Goal: Task Accomplishment & Management: Manage account settings

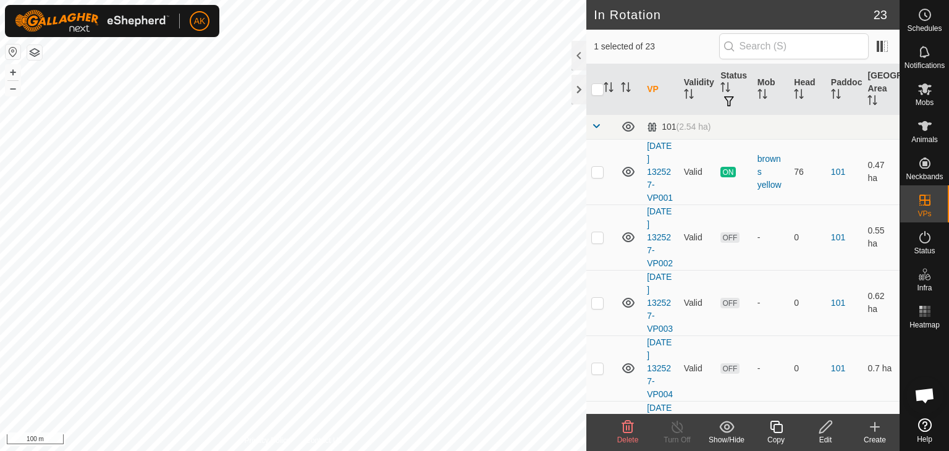
click at [624, 424] on icon at bounding box center [627, 427] width 15 height 15
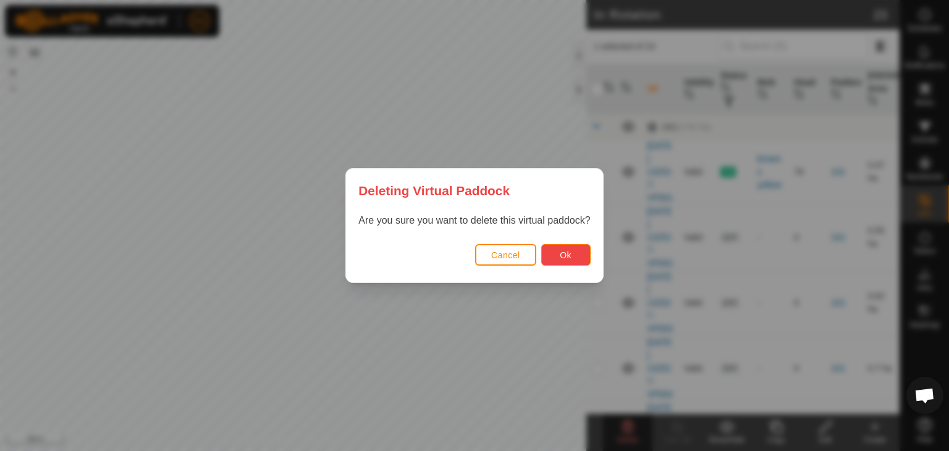
click at [562, 252] on span "Ok" at bounding box center [566, 255] width 12 height 10
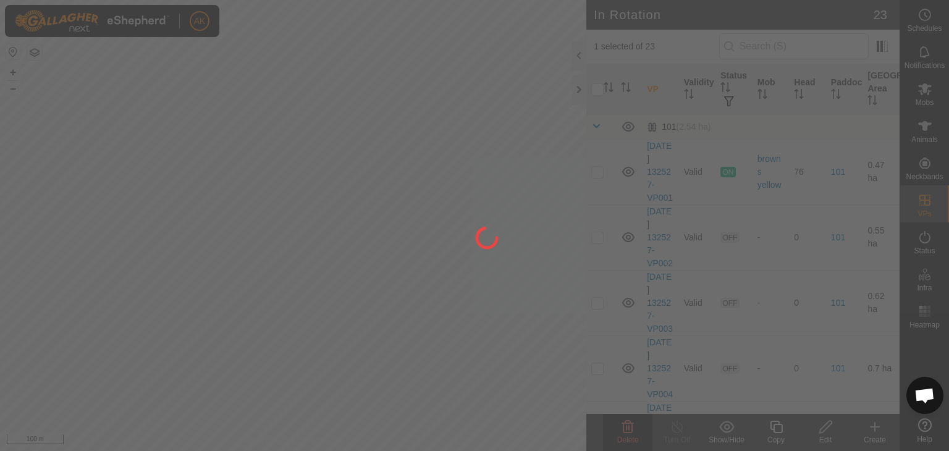
checkbox input "false"
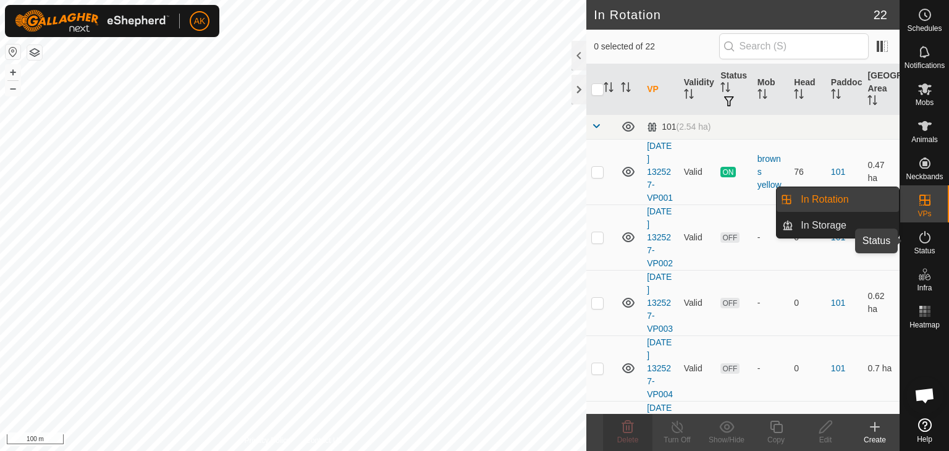
click at [923, 239] on icon at bounding box center [925, 237] width 15 height 15
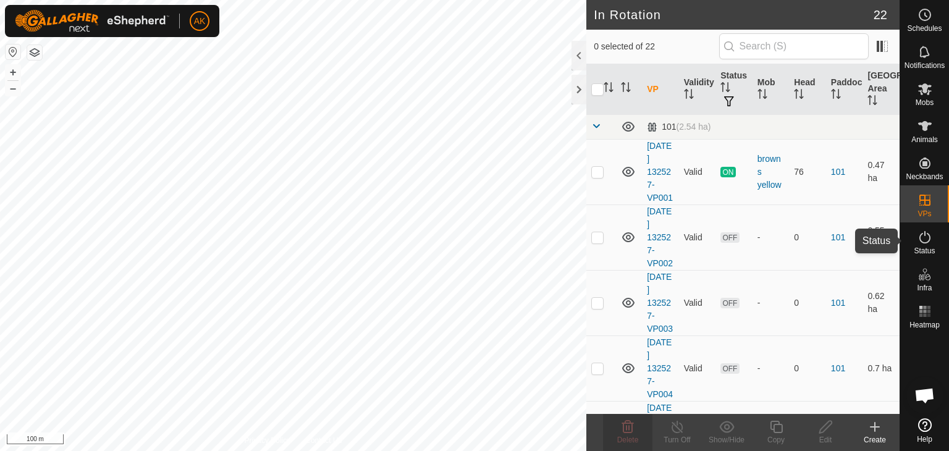
click at [922, 239] on icon at bounding box center [925, 237] width 15 height 15
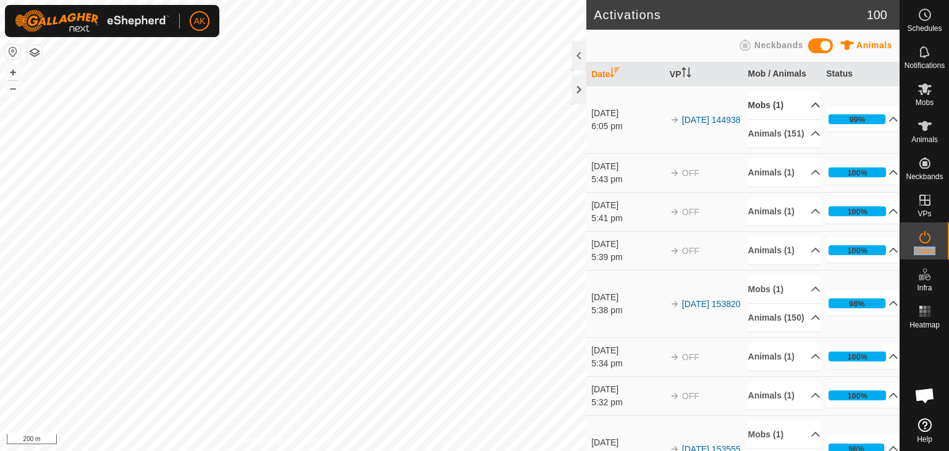
click at [766, 102] on p-accordion-header "Mobs (1)" at bounding box center [784, 105] width 72 height 28
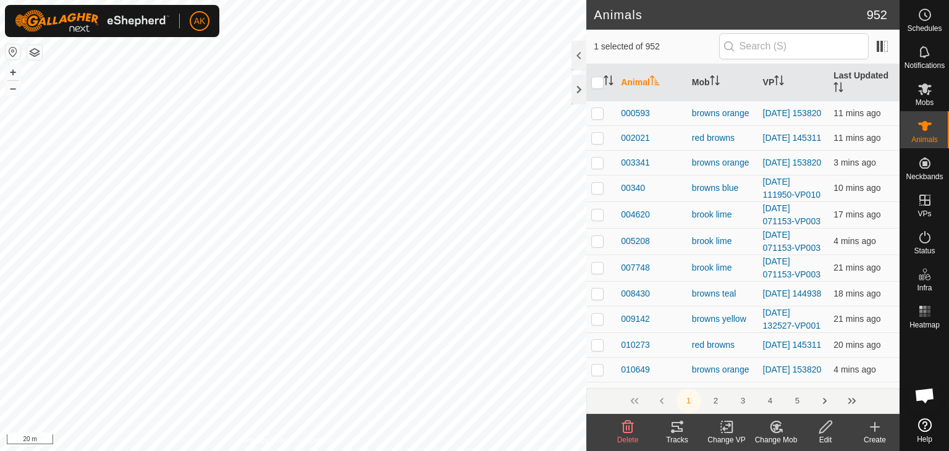
click at [725, 428] on icon at bounding box center [726, 427] width 9 height 8
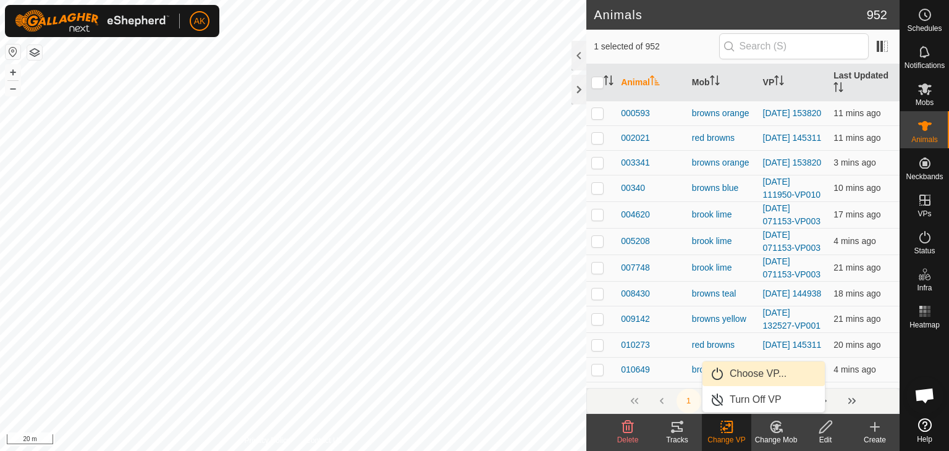
click at [741, 369] on link "Choose VP..." at bounding box center [764, 373] width 122 height 25
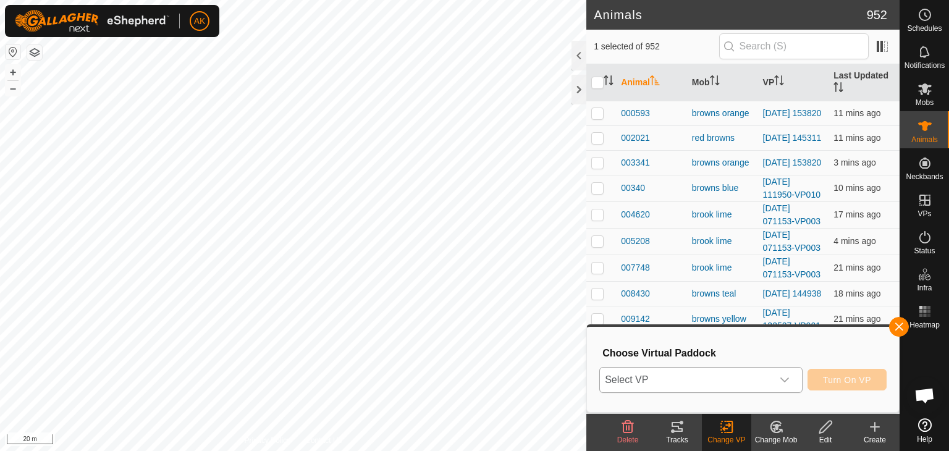
click at [730, 377] on span "Select VP" at bounding box center [686, 380] width 172 height 25
click at [789, 378] on icon "dropdown trigger" at bounding box center [785, 380] width 10 height 10
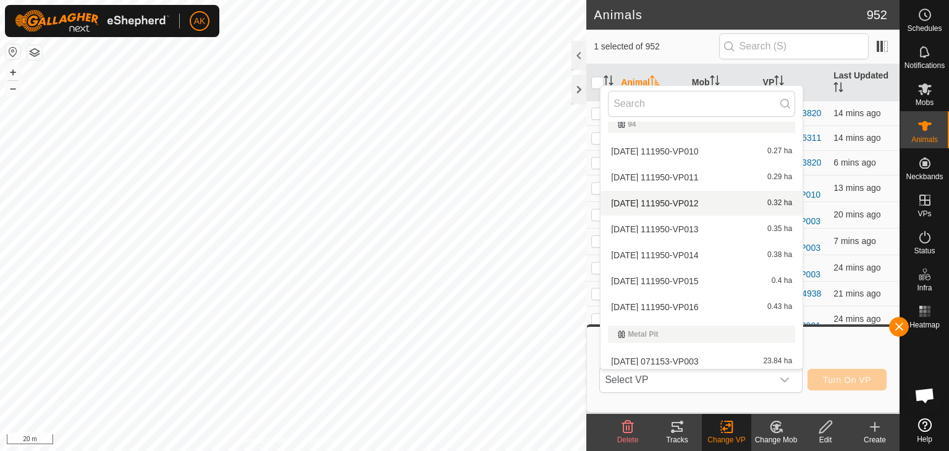
scroll to position [522, 0]
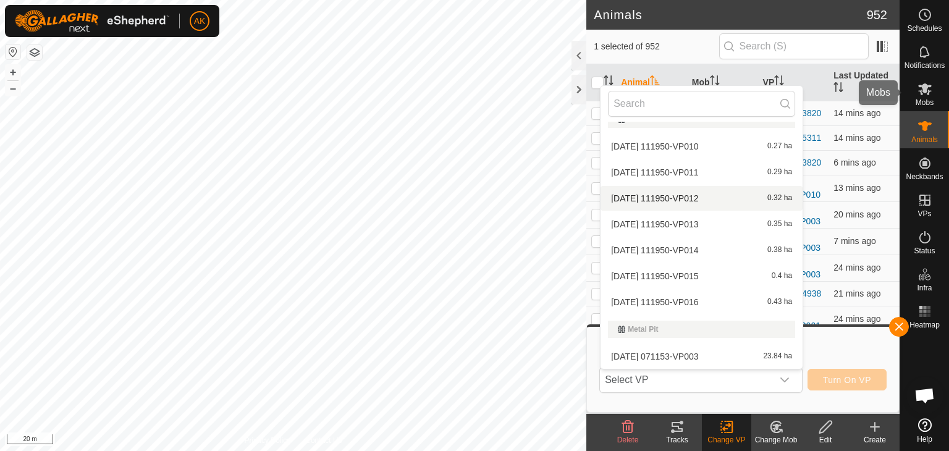
click at [929, 90] on icon at bounding box center [925, 89] width 15 height 15
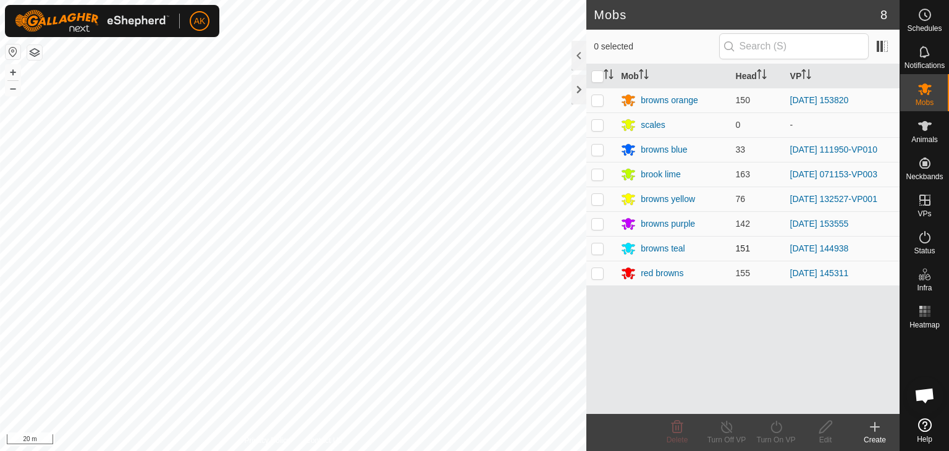
click at [602, 253] on p-checkbox at bounding box center [597, 248] width 12 height 10
checkbox input "true"
click at [775, 429] on icon at bounding box center [776, 427] width 15 height 15
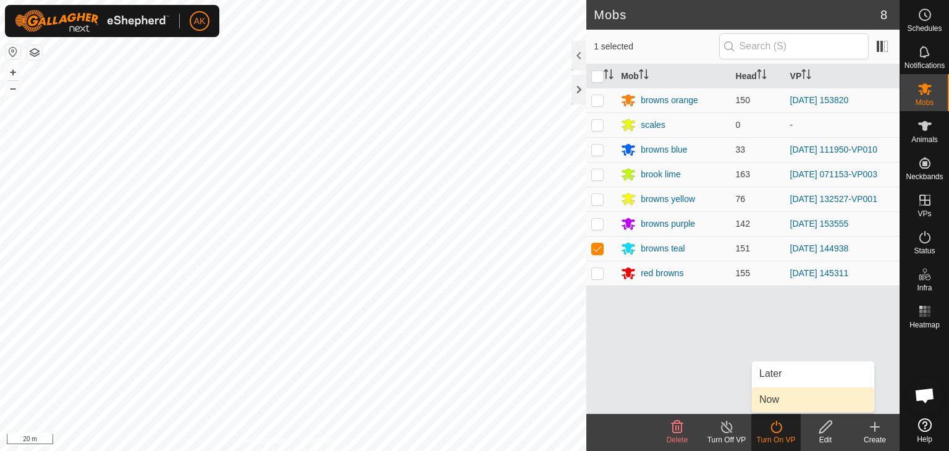
click at [760, 394] on link "Now" at bounding box center [813, 399] width 122 height 25
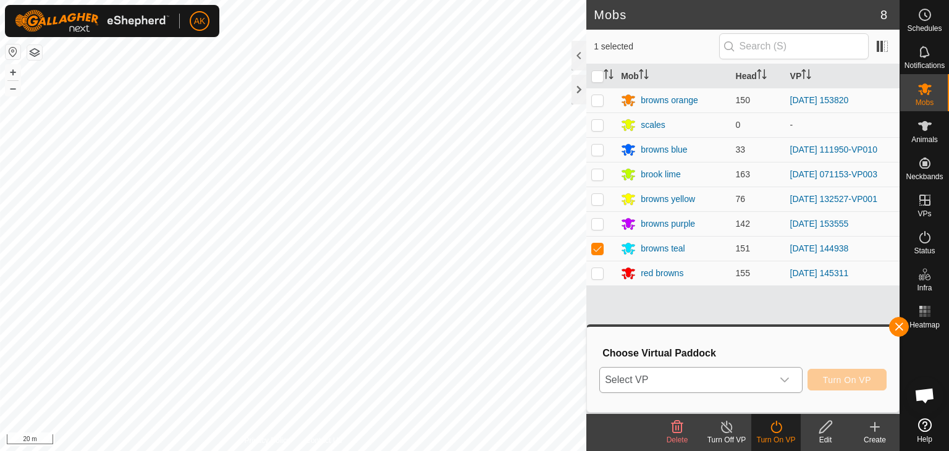
click at [692, 374] on span "Select VP" at bounding box center [686, 380] width 172 height 25
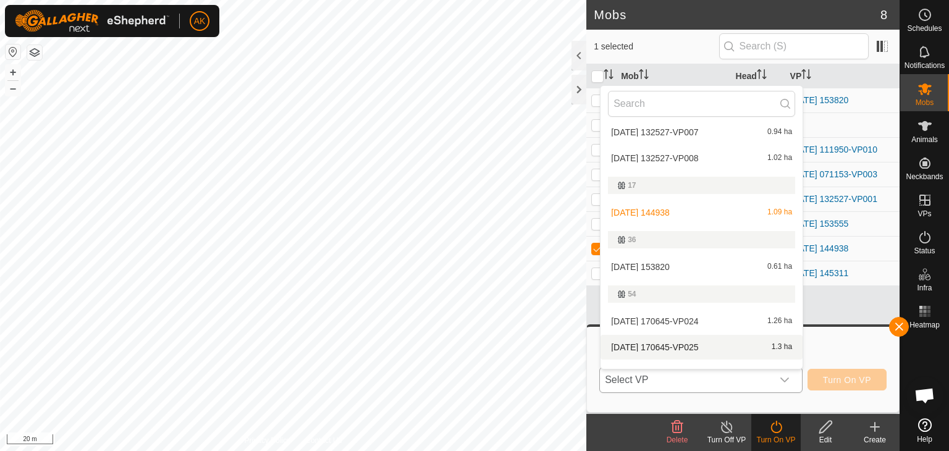
scroll to position [185, 0]
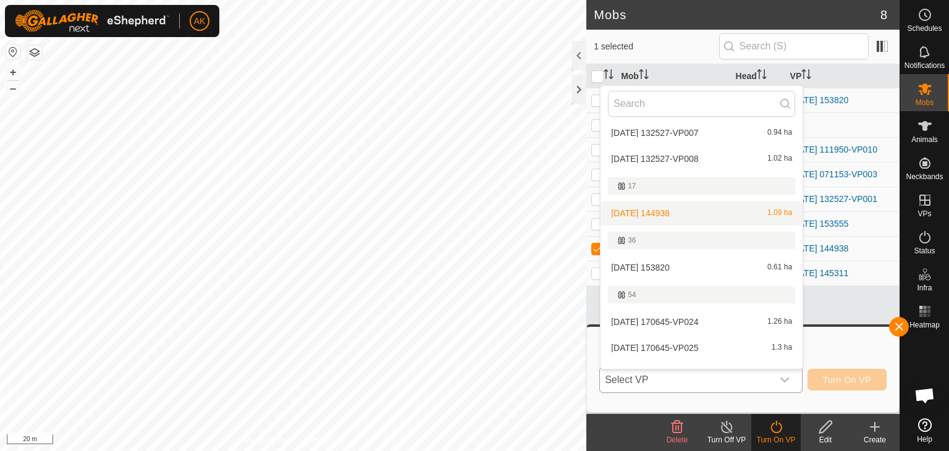
click at [675, 209] on li "[DATE] 144938 1.09 ha" at bounding box center [702, 213] width 202 height 25
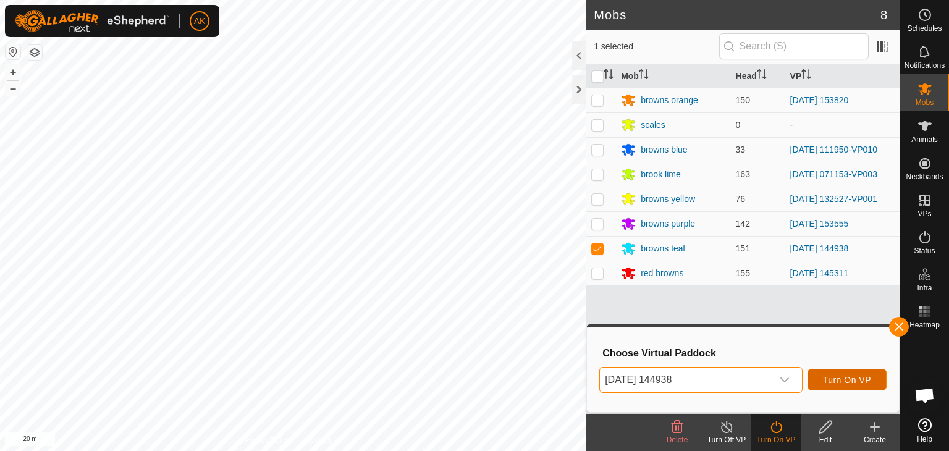
click at [847, 384] on span "Turn On VP" at bounding box center [847, 380] width 48 height 10
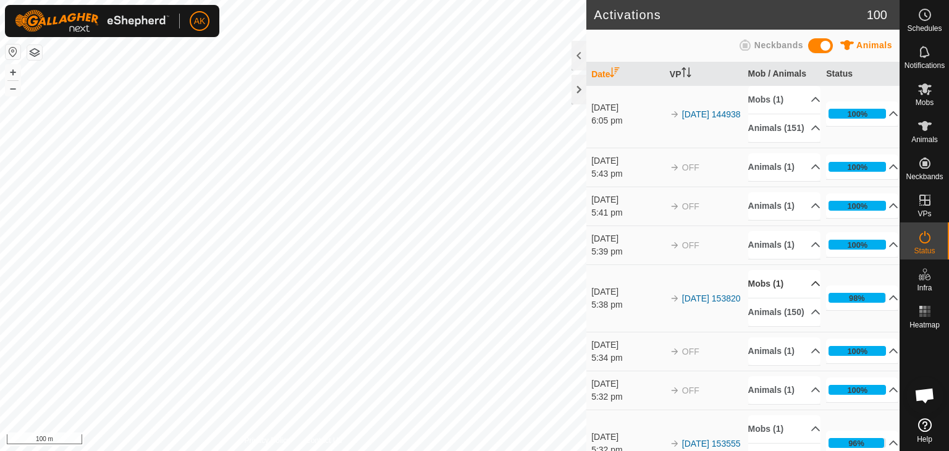
scroll to position [124, 0]
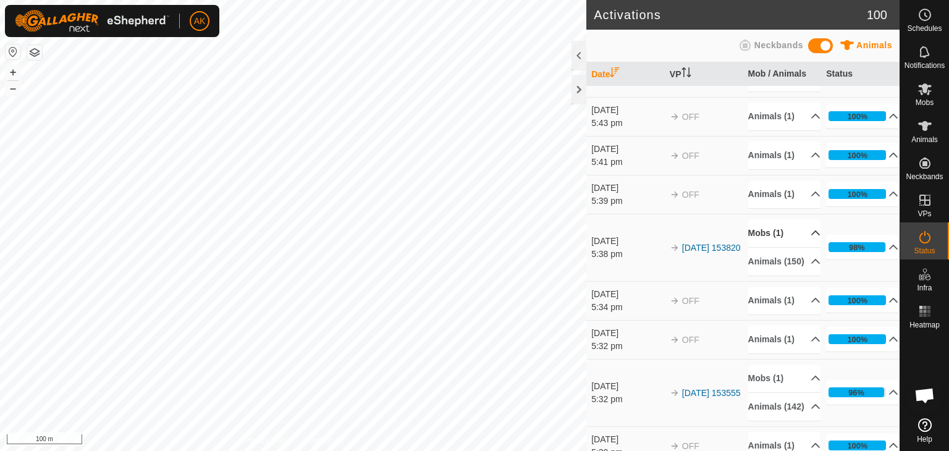
click at [761, 247] on p-accordion-header "Mobs (1)" at bounding box center [784, 233] width 72 height 28
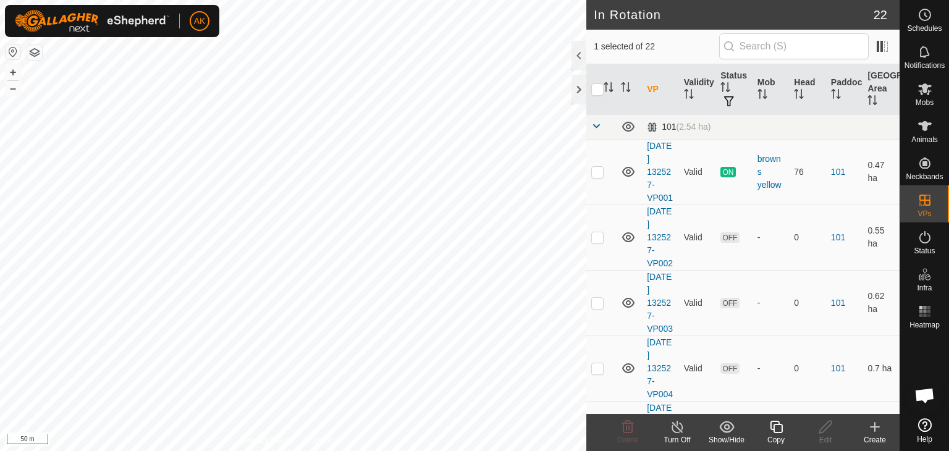
checkbox input "true"
checkbox input "false"
checkbox input "true"
checkbox input "false"
click at [630, 429] on icon at bounding box center [627, 427] width 15 height 15
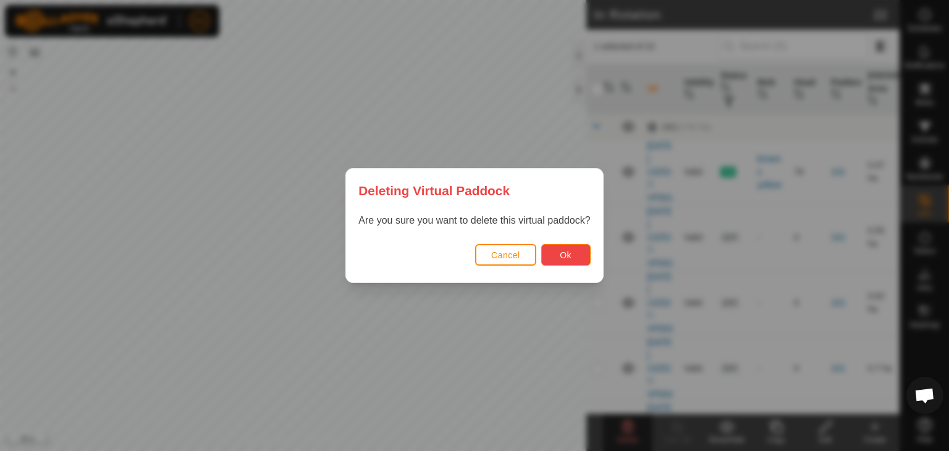
click at [567, 258] on span "Ok" at bounding box center [566, 255] width 12 height 10
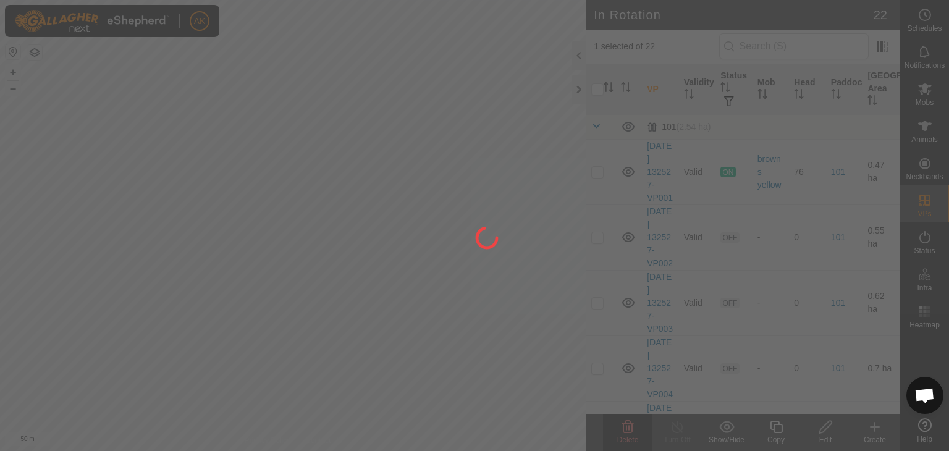
checkbox input "false"
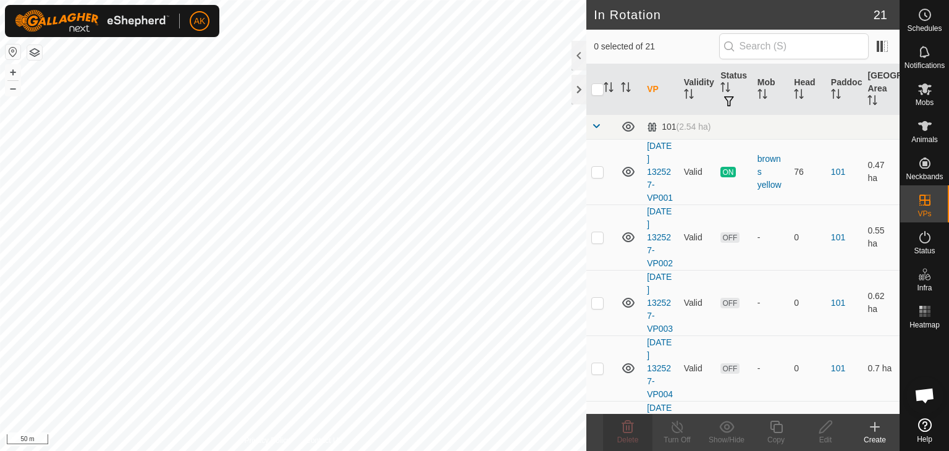
checkbox input "true"
click at [671, 423] on icon at bounding box center [677, 427] width 15 height 15
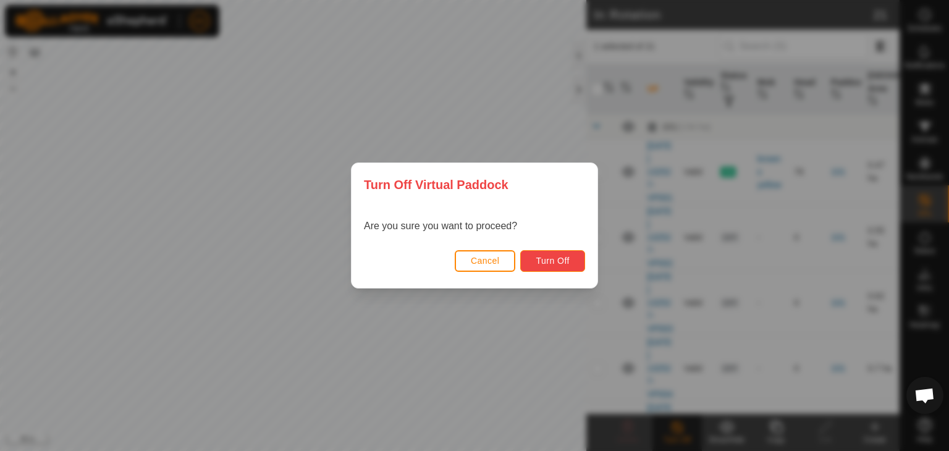
click at [540, 256] on span "Turn Off" at bounding box center [553, 261] width 34 height 10
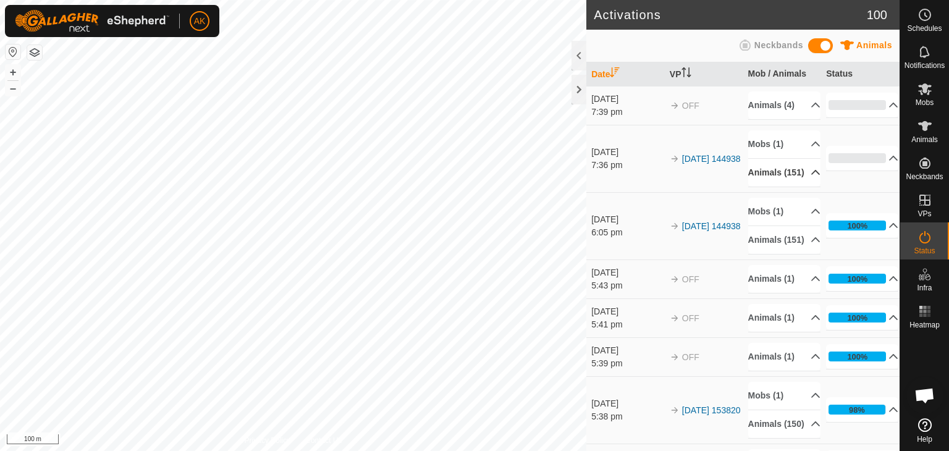
click at [771, 186] on p-accordion-header "Animals (151)" at bounding box center [784, 173] width 72 height 28
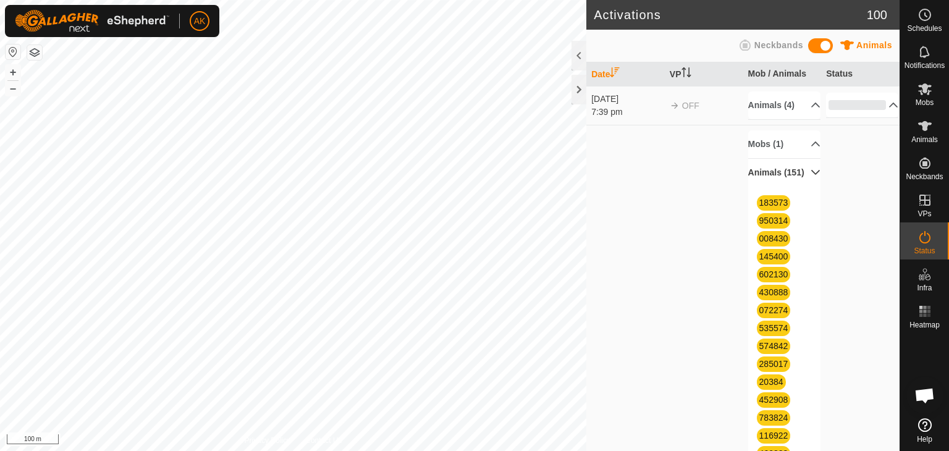
click at [771, 186] on p-accordion-header "Animals (151)" at bounding box center [784, 173] width 72 height 28
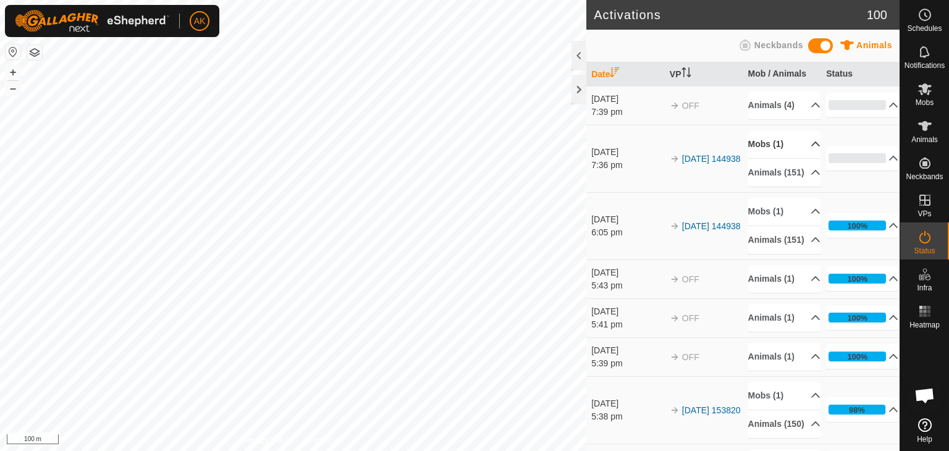
click at [756, 153] on p-accordion-header "Mobs (1)" at bounding box center [784, 144] width 72 height 28
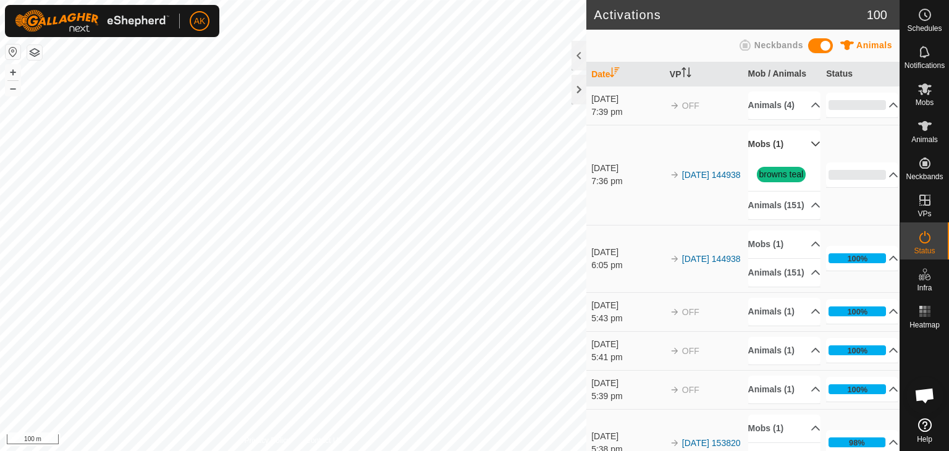
click at [756, 153] on p-accordion-header "Mobs (1)" at bounding box center [784, 144] width 72 height 28
